Goal: Information Seeking & Learning: Learn about a topic

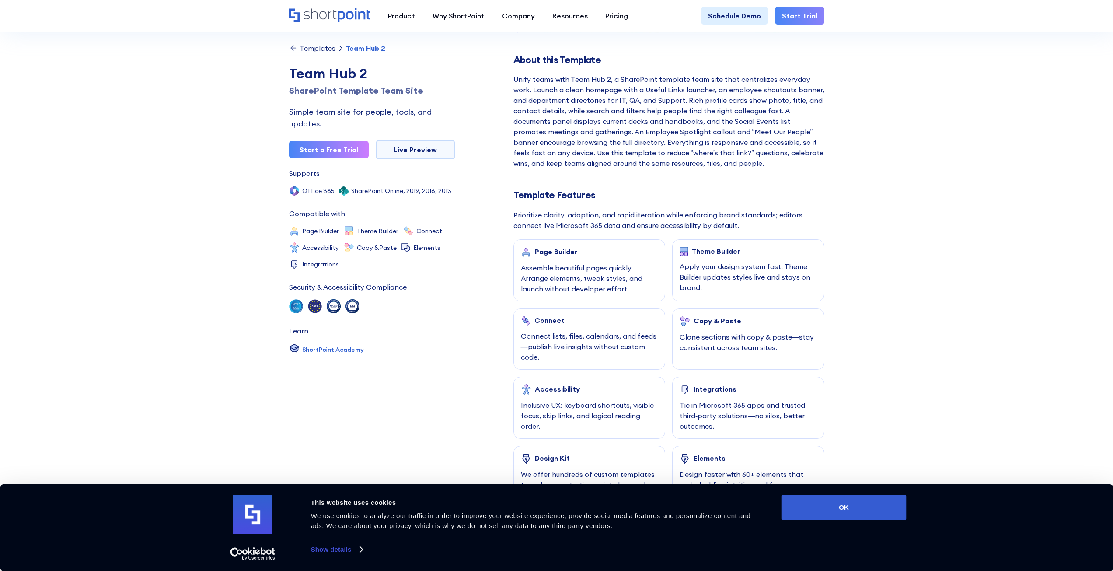
scroll to position [262, 0]
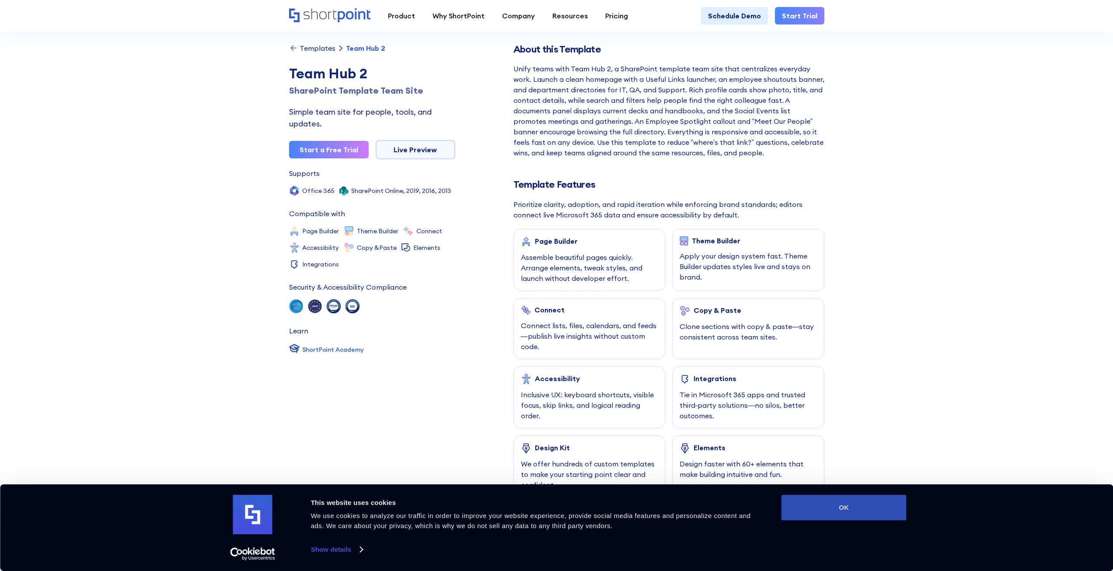
click at [843, 501] on button "OK" at bounding box center [843, 506] width 125 height 25
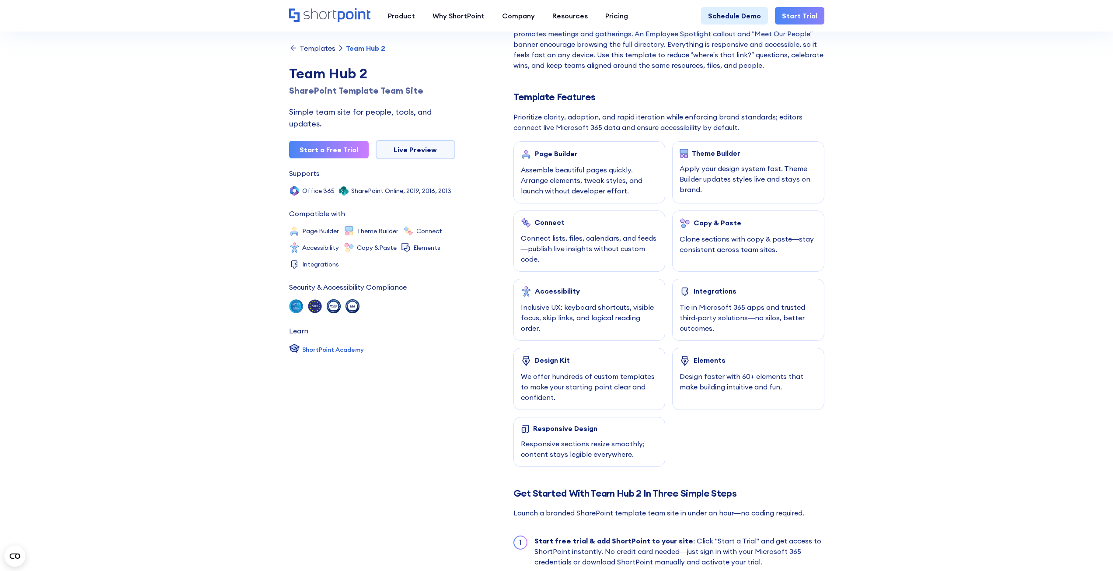
scroll to position [175, 0]
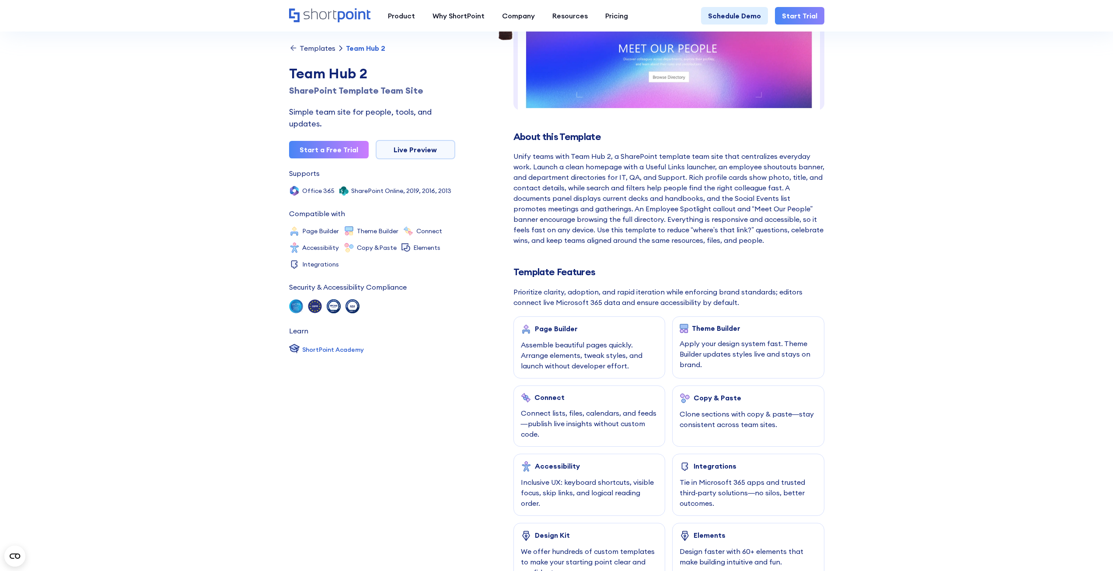
click at [317, 49] on div "Templates" at bounding box center [317, 48] width 36 height 7
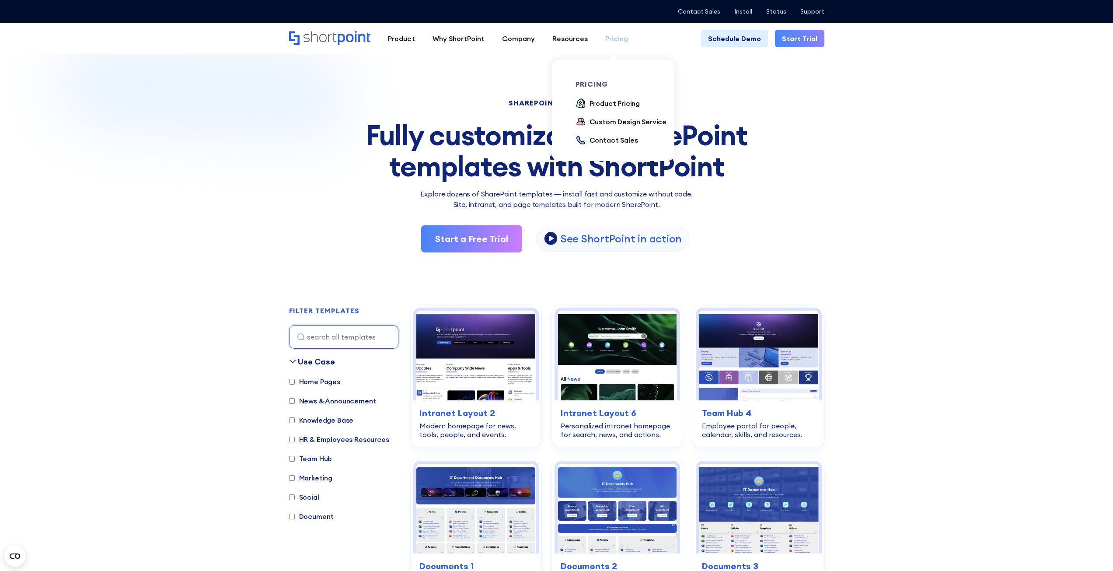
click at [609, 43] on div "Pricing" at bounding box center [616, 38] width 23 height 10
click at [610, 106] on div "Product Pricing" at bounding box center [614, 103] width 51 height 10
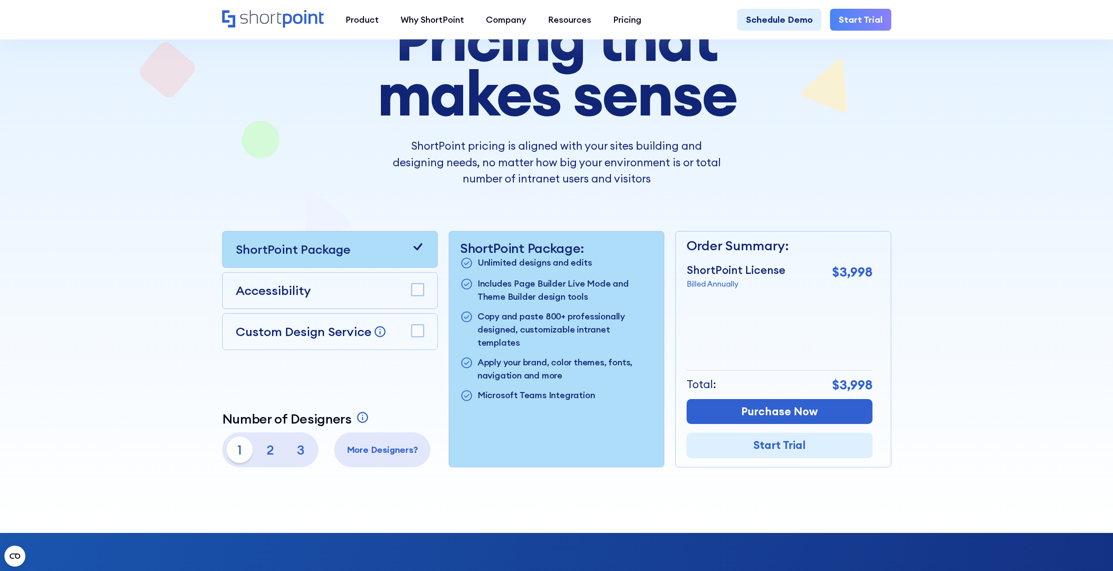
scroll to position [219, 0]
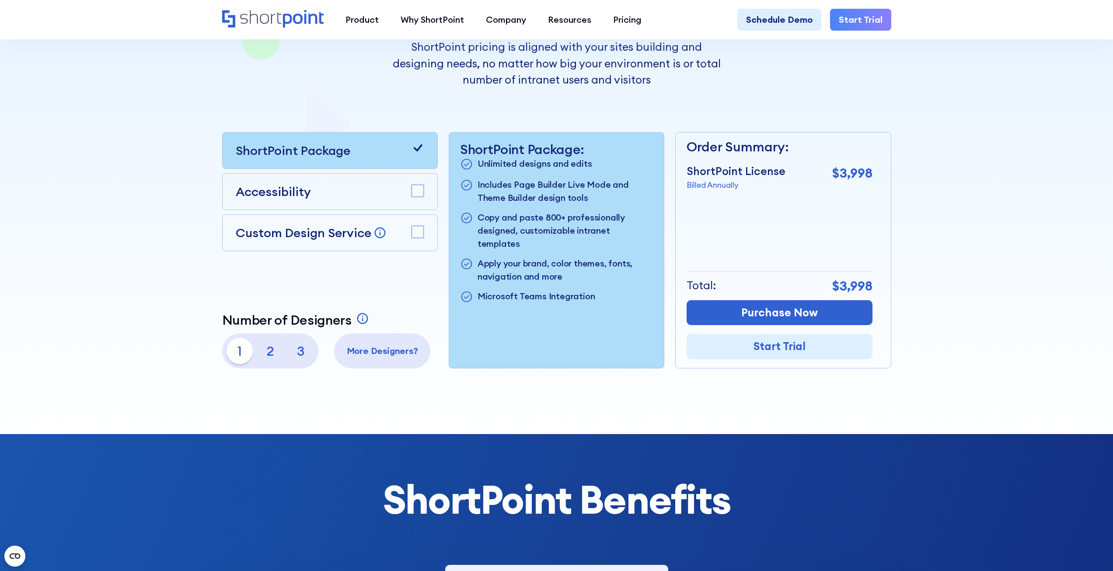
click at [270, 351] on p "2" at bounding box center [270, 351] width 26 height 26
click at [240, 351] on p "1" at bounding box center [239, 351] width 26 height 26
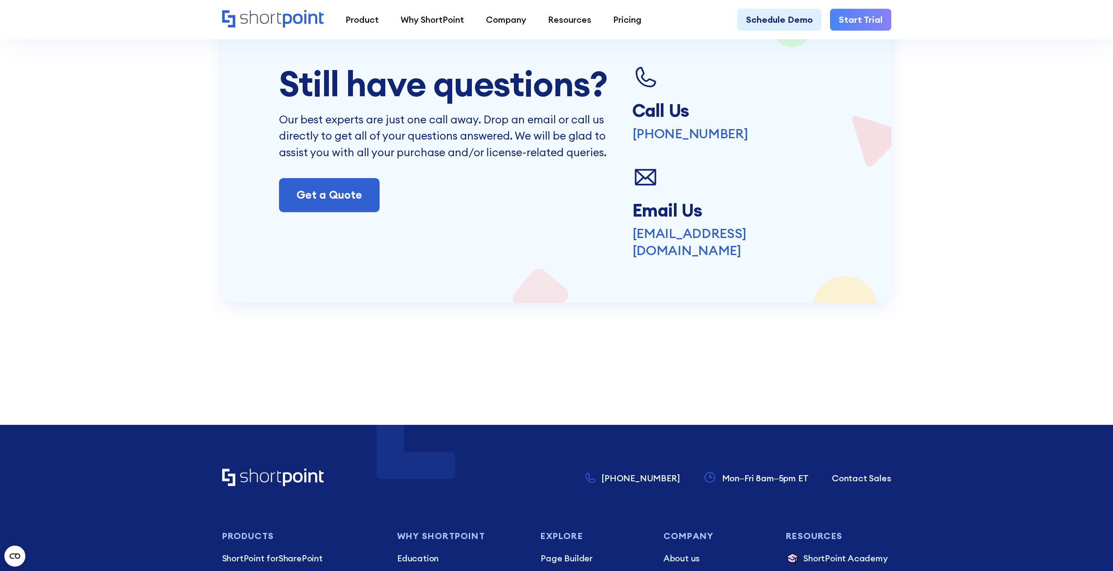
scroll to position [2202, 0]
